Goal: Complete application form

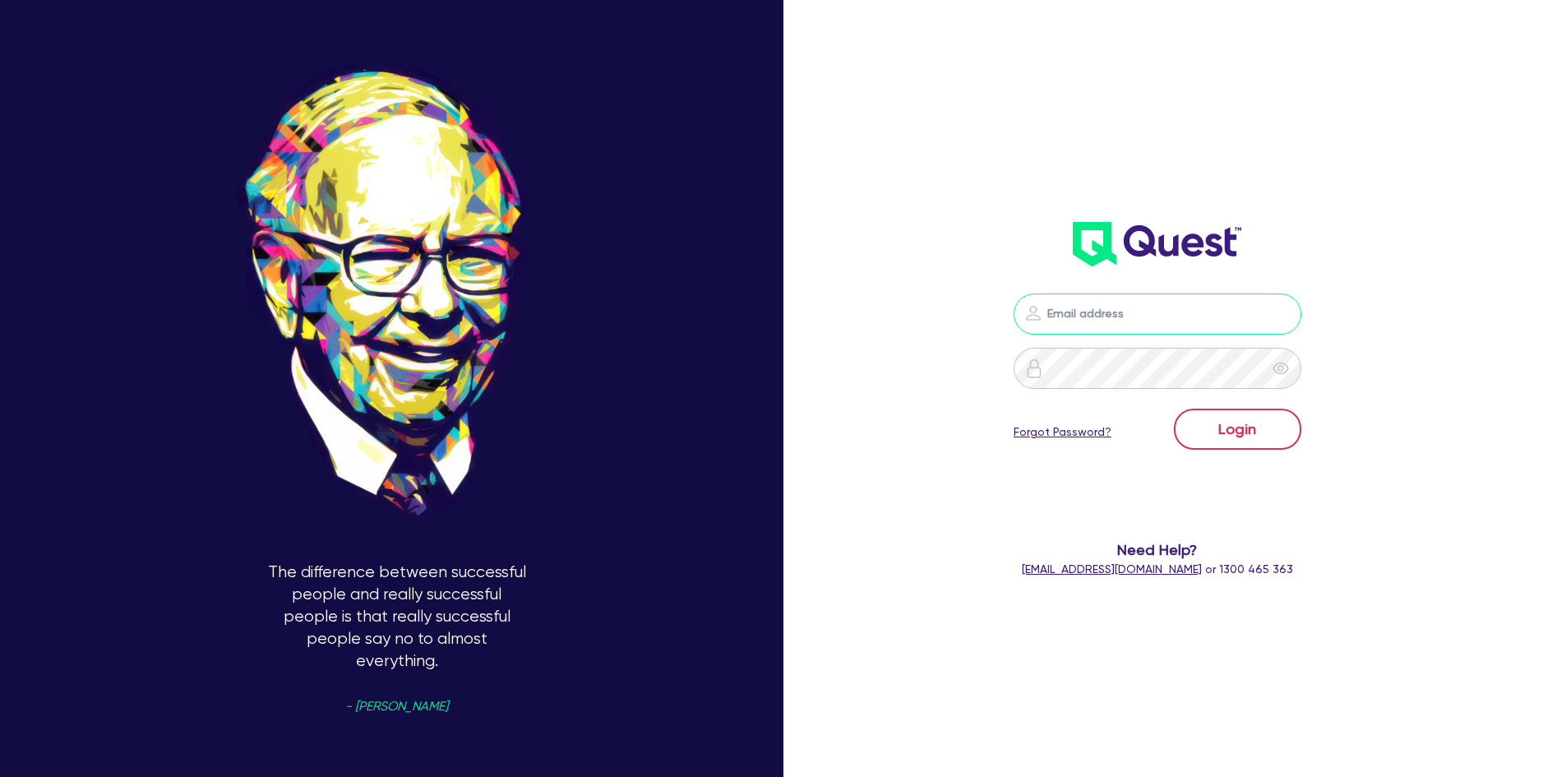
type input "[PERSON_NAME][EMAIL_ADDRESS][DOMAIN_NAME]"
click at [1257, 413] on button "Login" at bounding box center [1237, 428] width 127 height 41
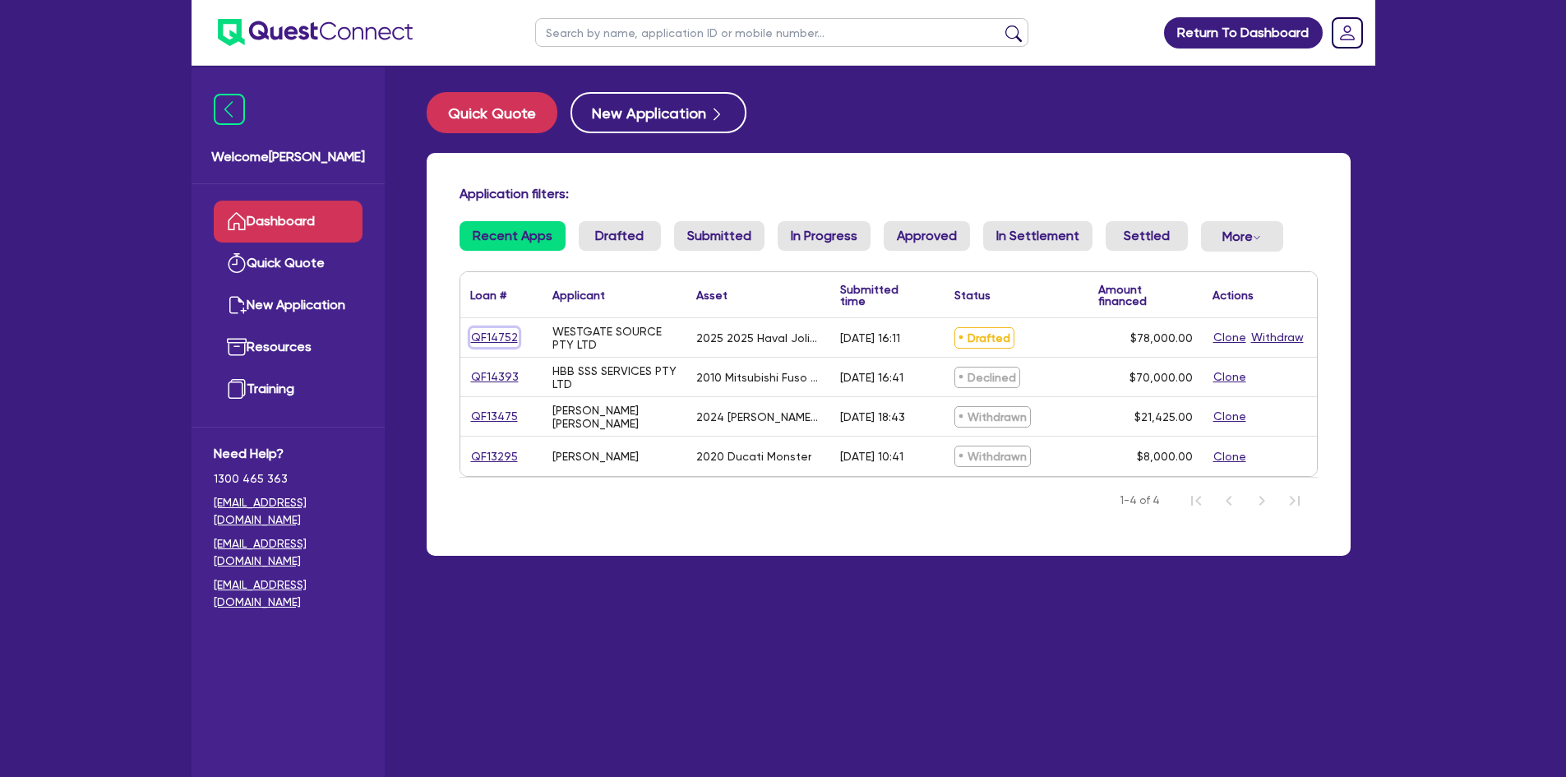
click at [510, 335] on link "QF14752" at bounding box center [494, 337] width 48 height 19
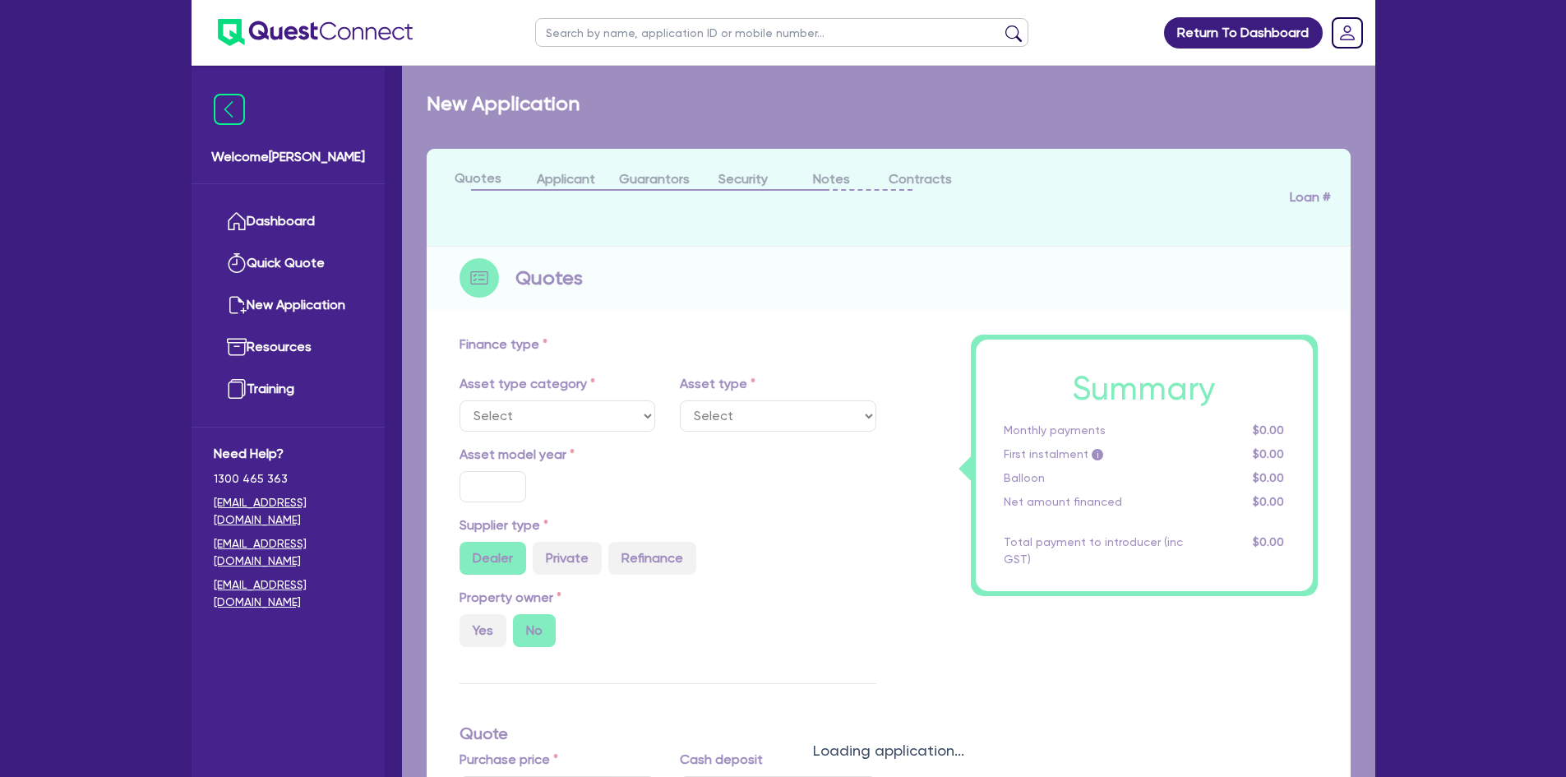
select select "CARS_AND_LIGHT_TRUCKS"
type input "2025"
radio input "true"
type input "82,500"
type input "4,500"
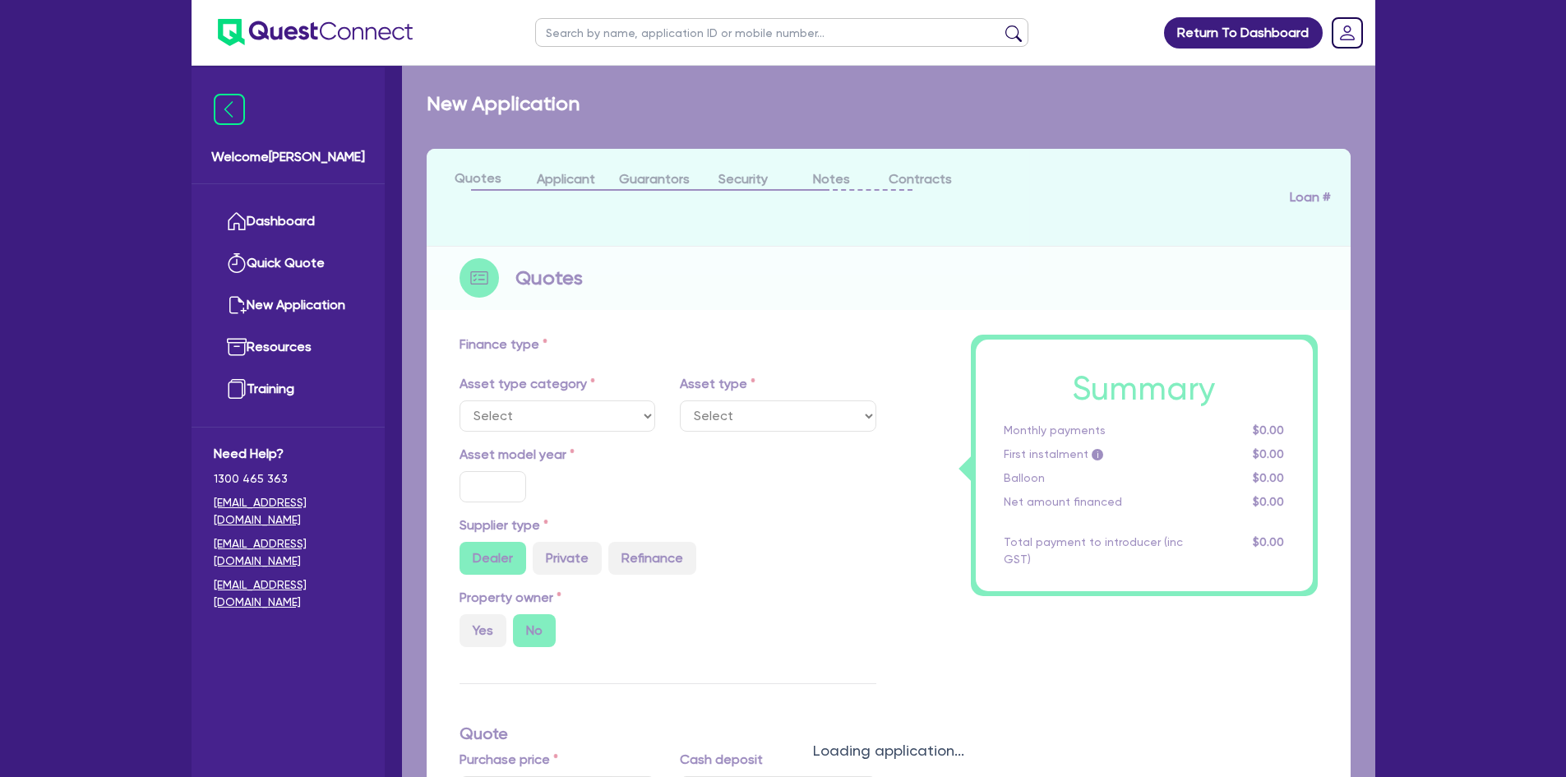
type input "30"
type input "24,750"
type input "7"
type input "5,460"
type input "17.95"
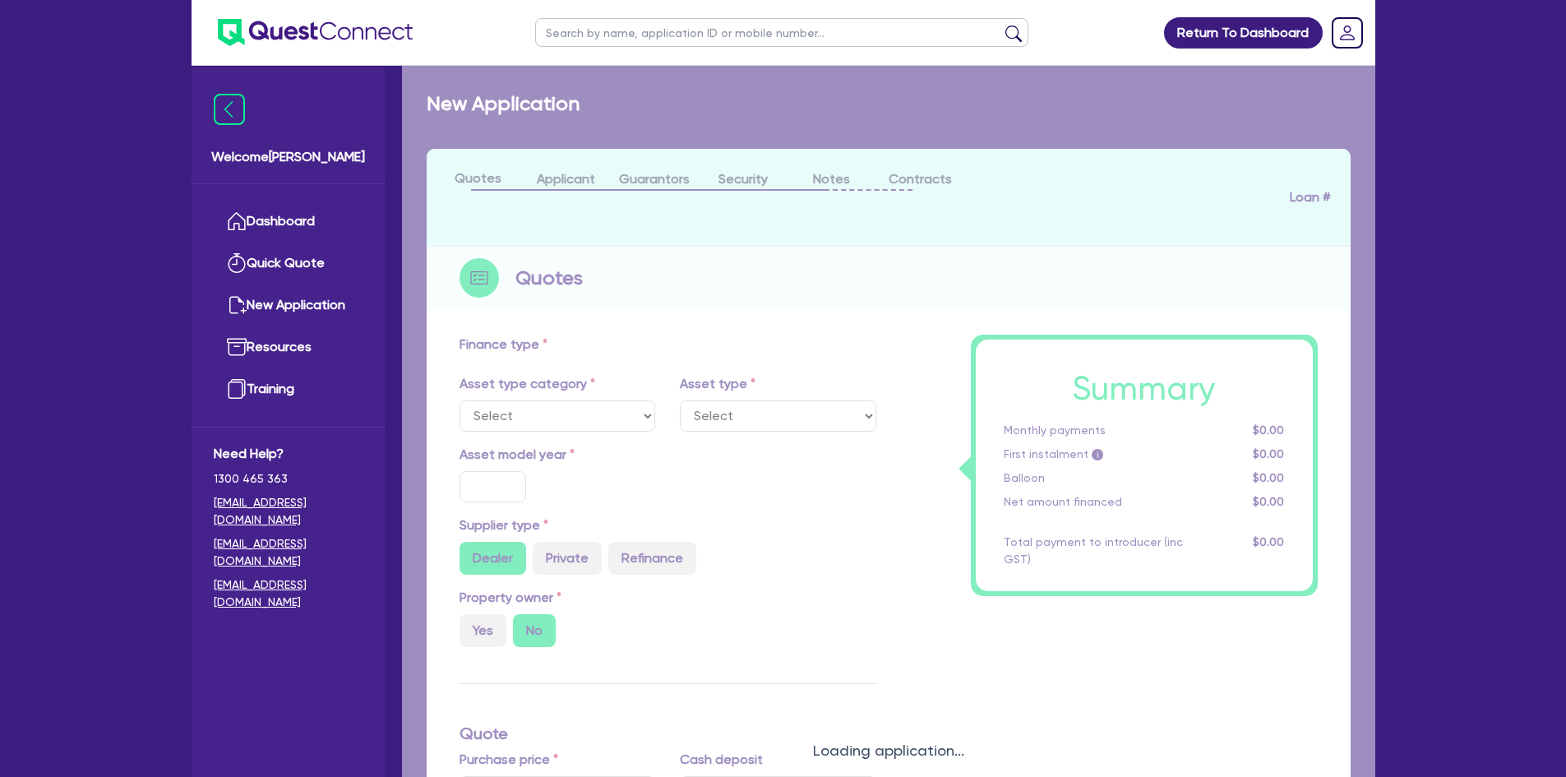
type input "1,100"
select select "PASSENGER_VEHICLES"
